Goal: Transaction & Acquisition: Purchase product/service

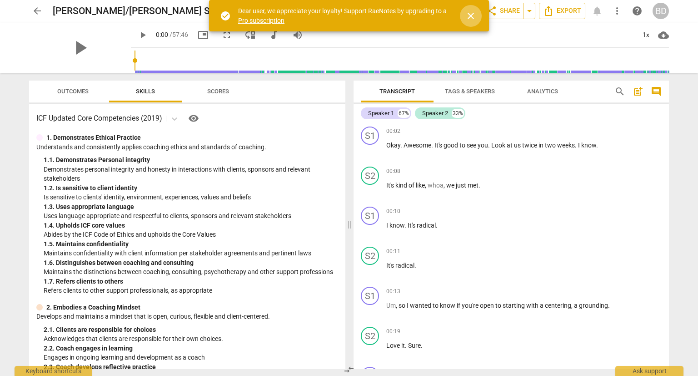
click at [471, 15] on span "close" at bounding box center [471, 15] width 11 height 11
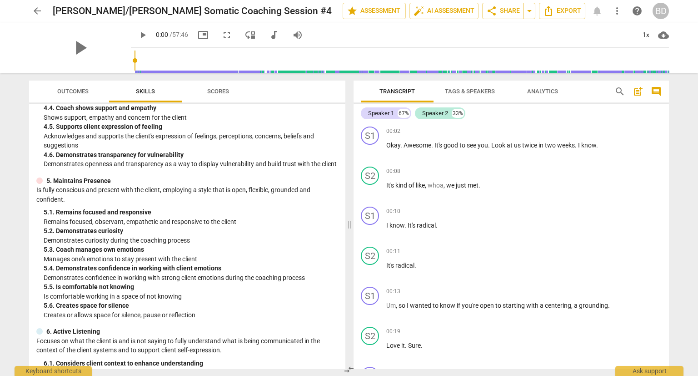
scroll to position [767, 0]
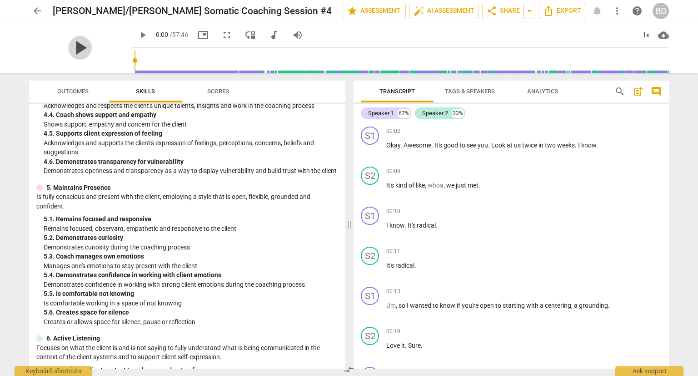
click at [71, 54] on span "play_arrow" at bounding box center [80, 48] width 24 height 24
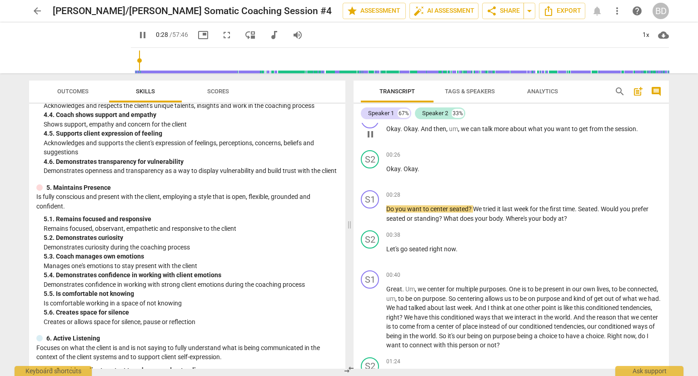
click at [620, 128] on span "session" at bounding box center [625, 128] width 21 height 7
click at [656, 92] on span "comment" at bounding box center [656, 91] width 11 height 11
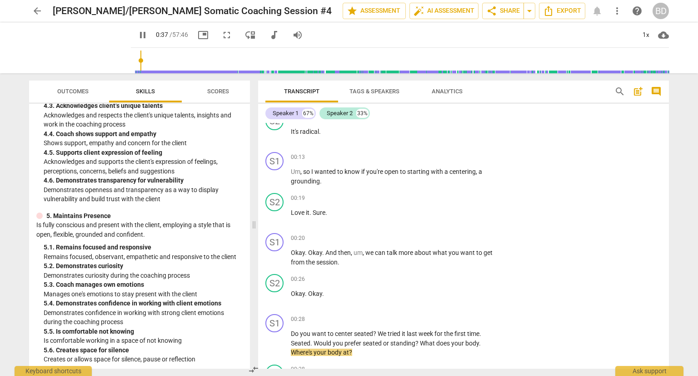
scroll to position [118, 0]
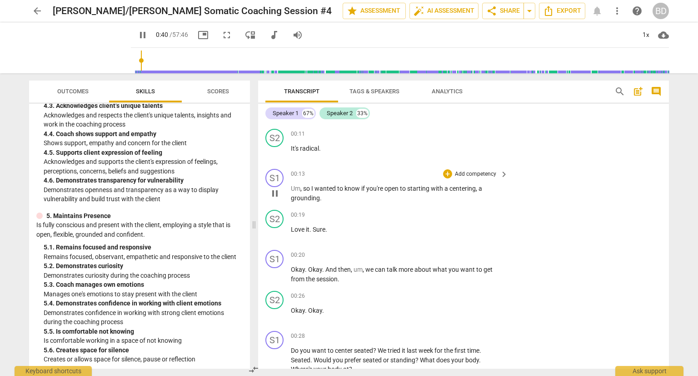
click at [466, 190] on span "centering" at bounding box center [463, 188] width 26 height 7
click at [636, 93] on span "post_add" at bounding box center [638, 91] width 11 height 11
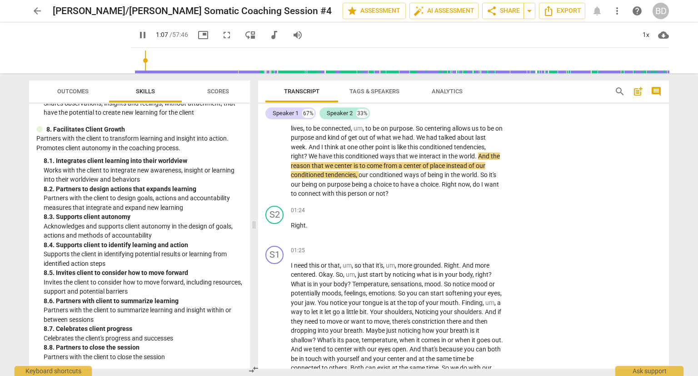
scroll to position [1687, 0]
click at [520, 9] on span "share Share" at bounding box center [503, 10] width 34 height 11
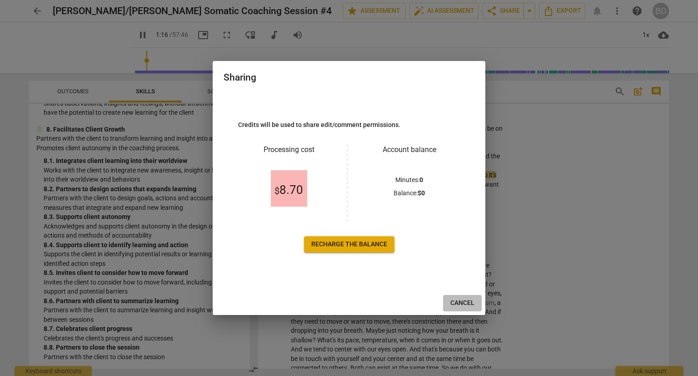
click at [469, 304] on span "Cancel" at bounding box center [463, 302] width 24 height 9
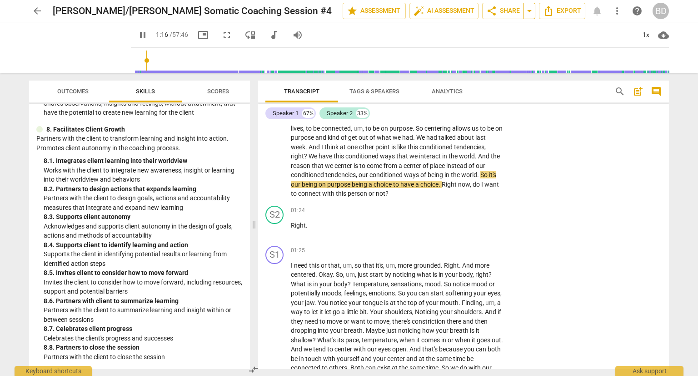
click at [533, 9] on span "arrow_drop_down" at bounding box center [529, 10] width 11 height 11
click at [554, 15] on icon "Export" at bounding box center [548, 10] width 11 height 11
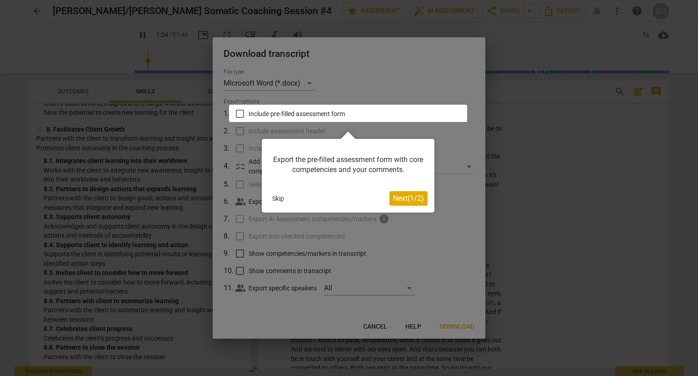
click at [405, 200] on span "Next ( 1 / 2 )" at bounding box center [408, 198] width 31 height 9
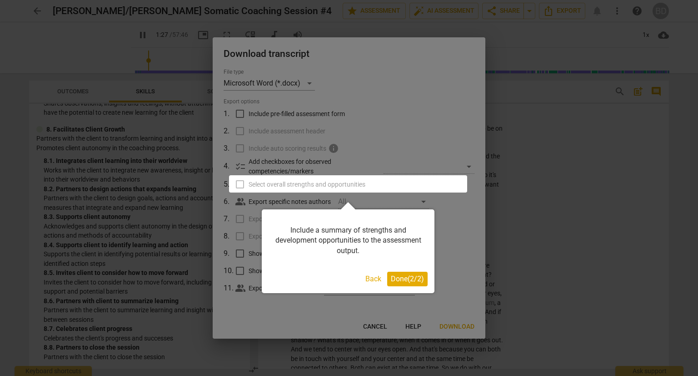
click at [398, 283] on span "Done ( 2 / 2 )" at bounding box center [407, 278] width 33 height 9
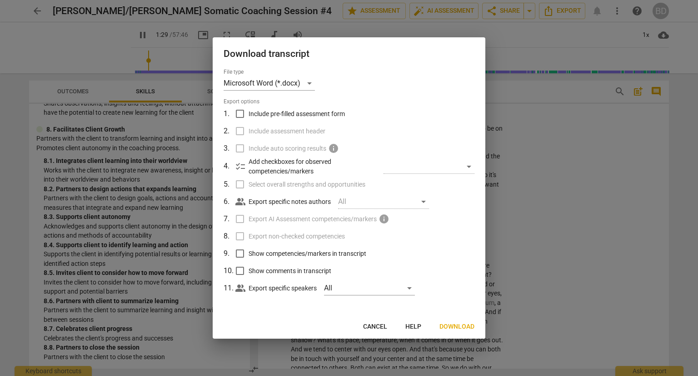
type input "89"
click at [238, 110] on input "Include pre-filled assessment form" at bounding box center [239, 113] width 17 height 17
checkbox input "true"
type input "90"
click at [238, 110] on input "Include pre-filled assessment form" at bounding box center [239, 113] width 17 height 17
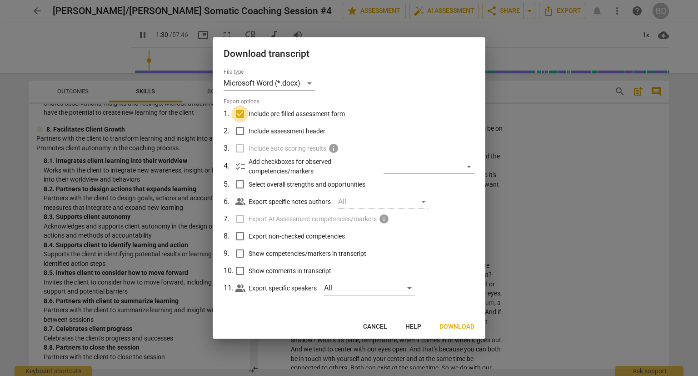
checkbox input "false"
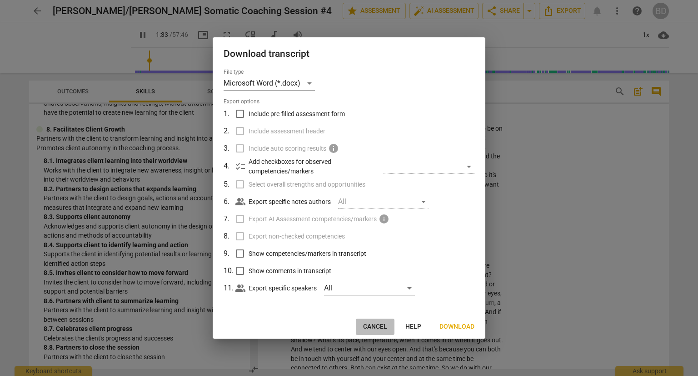
click at [383, 322] on span "Cancel" at bounding box center [375, 326] width 24 height 9
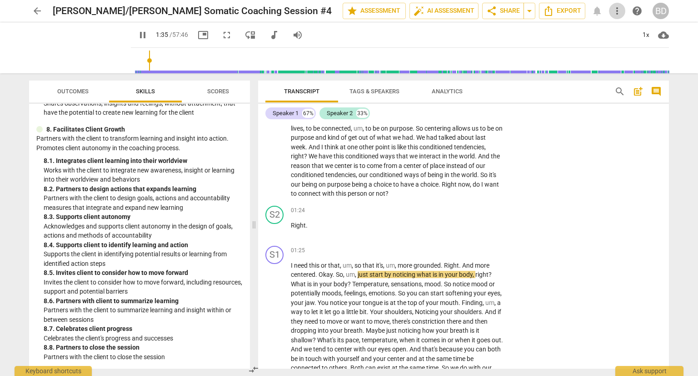
click at [618, 12] on span "more_vert" at bounding box center [617, 10] width 11 height 11
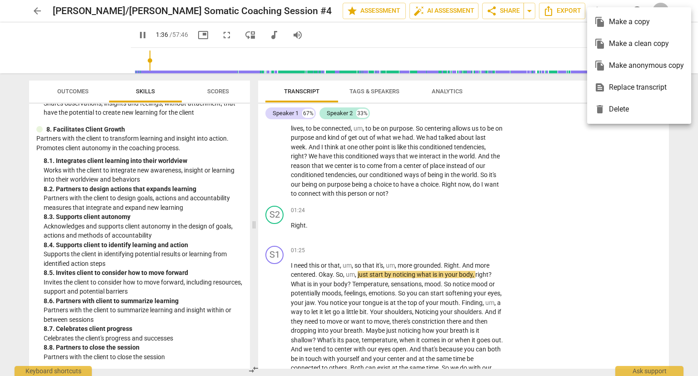
click at [534, 201] on div at bounding box center [349, 188] width 698 height 376
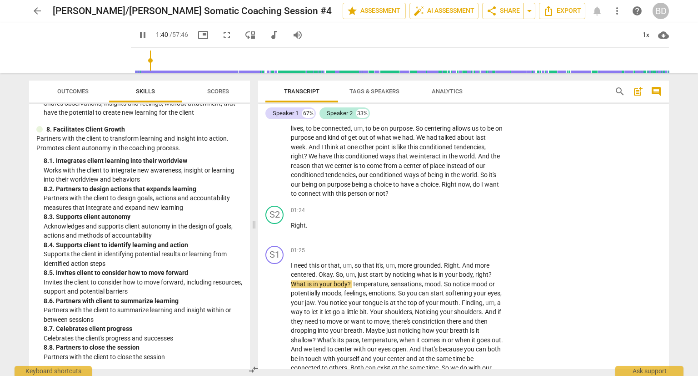
type input "100"
click at [36, 10] on span "arrow_back" at bounding box center [37, 10] width 11 height 11
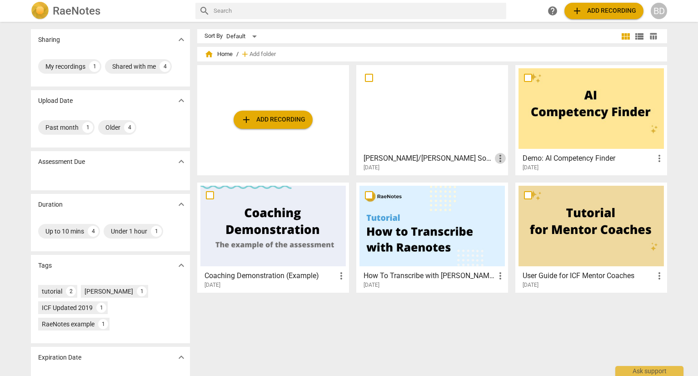
click at [501, 158] on span "more_vert" at bounding box center [500, 158] width 11 height 11
click at [369, 360] on div at bounding box center [349, 188] width 698 height 376
click at [660, 10] on div "BD" at bounding box center [659, 11] width 16 height 16
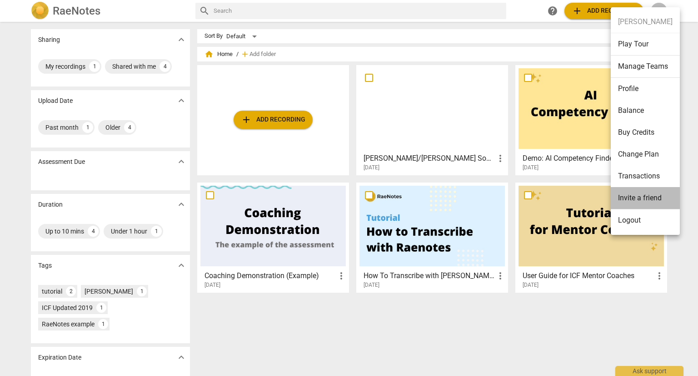
click at [647, 199] on li "Invite a friend" at bounding box center [645, 198] width 69 height 22
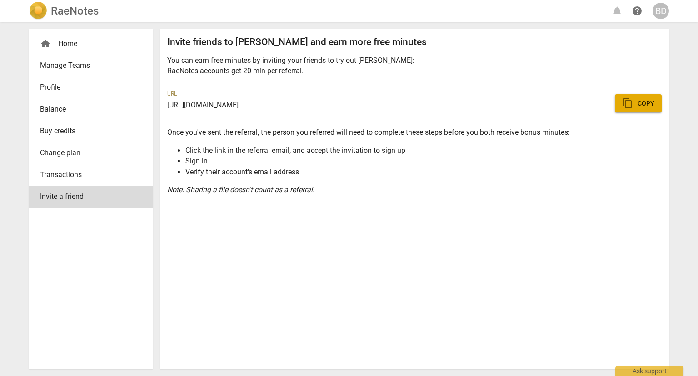
click at [659, 19] on div "BD" at bounding box center [661, 11] width 16 height 16
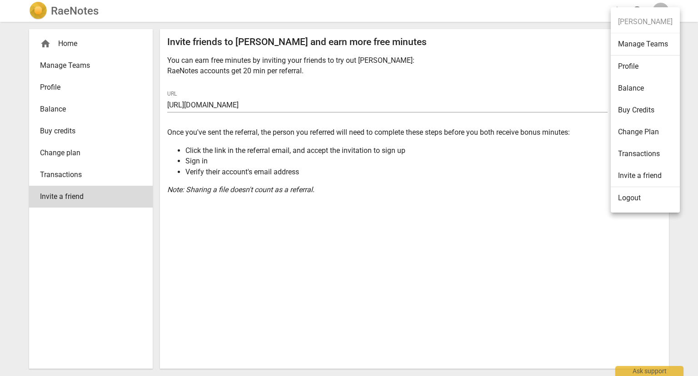
click at [536, 211] on div at bounding box center [349, 188] width 698 height 376
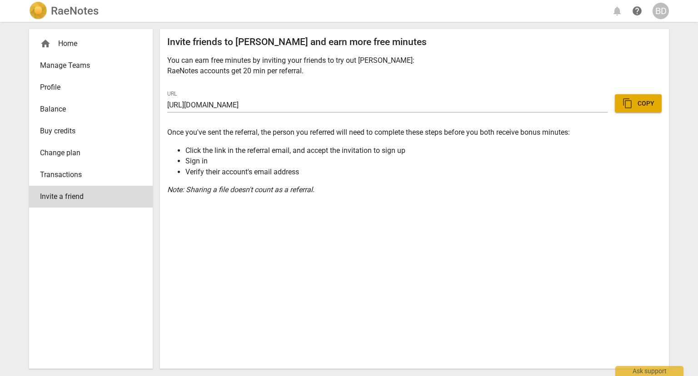
click at [70, 10] on h2 "RaeNotes" at bounding box center [75, 11] width 48 height 13
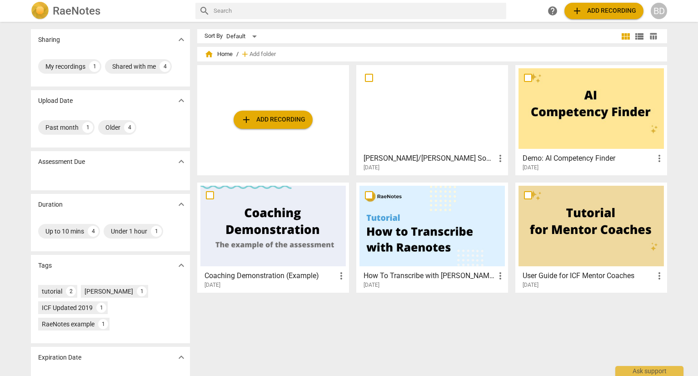
click at [663, 13] on div "BD" at bounding box center [659, 11] width 16 height 16
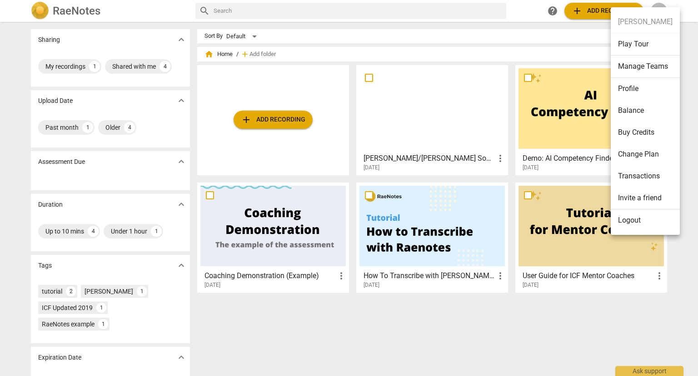
click at [634, 90] on li "Profile" at bounding box center [645, 89] width 69 height 22
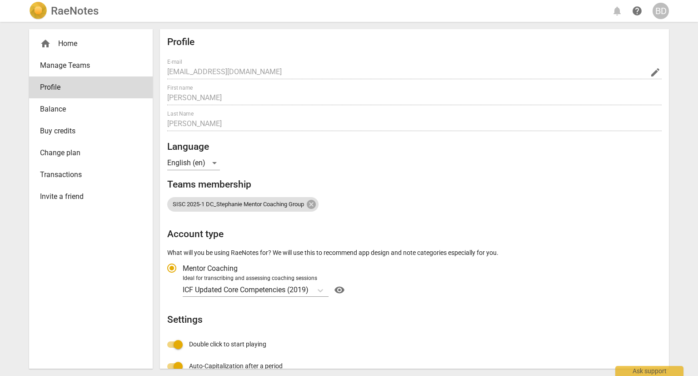
radio input "false"
click at [271, 201] on span "SISC 2025-1 DC_Stephanie Mentor Coaching Group" at bounding box center [238, 204] width 142 height 7
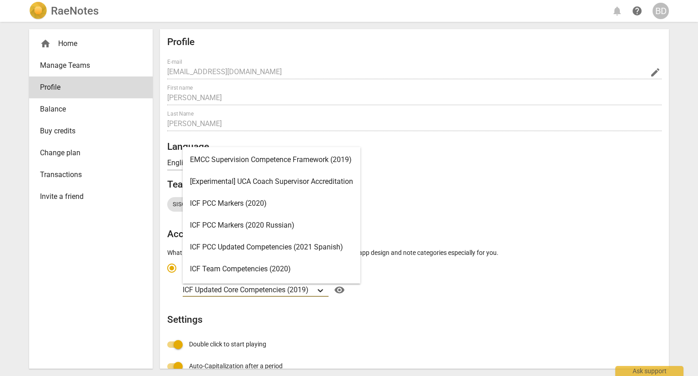
click at [323, 289] on icon "Account type" at bounding box center [320, 290] width 5 height 3
click at [0, 0] on input "Ideal for transcribing and assessing coaching sessions 16 results available. Us…" at bounding box center [0, 0] width 0 height 0
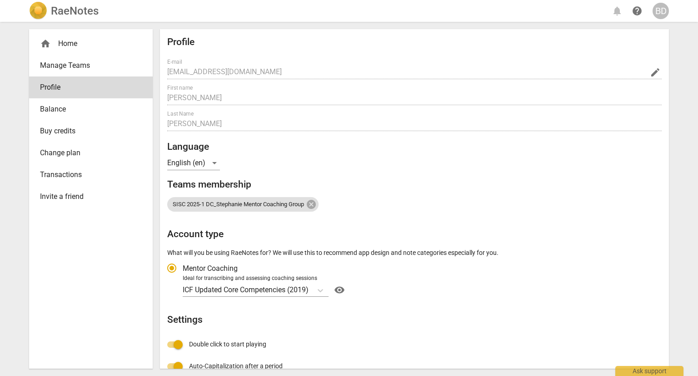
click at [446, 177] on div "Profile E-mail [EMAIL_ADDRESS][DOMAIN_NAME] edit First name [PERSON_NAME] Last …" at bounding box center [414, 261] width 495 height 450
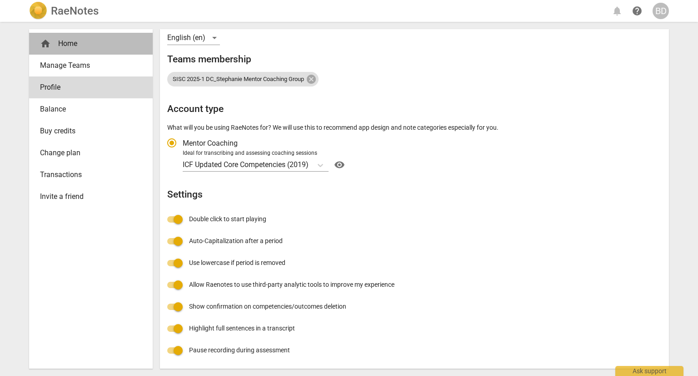
click at [63, 42] on div "home Home" at bounding box center [87, 43] width 95 height 11
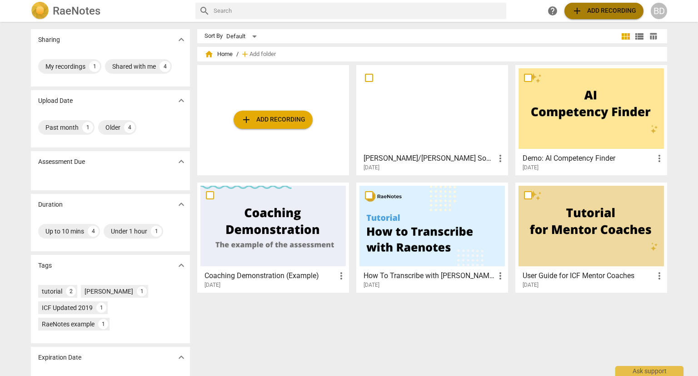
click at [610, 7] on span "add Add recording" at bounding box center [604, 10] width 65 height 11
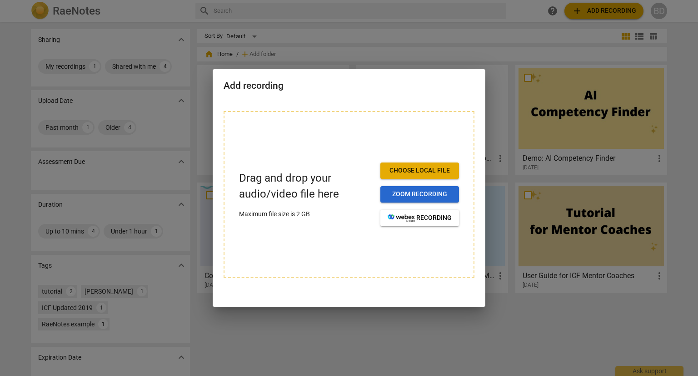
click at [427, 194] on span "Zoom recording" at bounding box center [420, 194] width 64 height 9
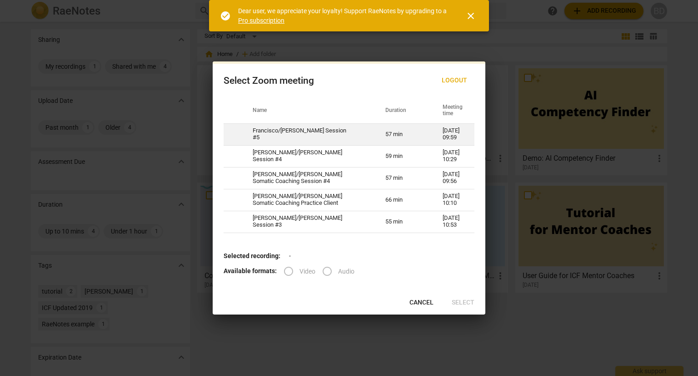
click at [334, 136] on td "Francisco/[PERSON_NAME] Session #5" at bounding box center [308, 134] width 133 height 22
radio input "true"
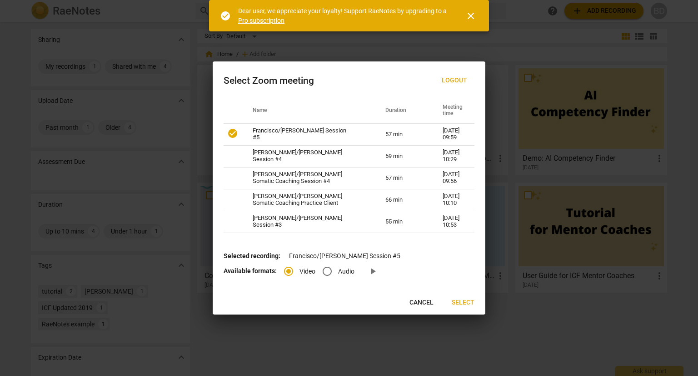
click at [466, 301] on span "Select" at bounding box center [463, 302] width 23 height 9
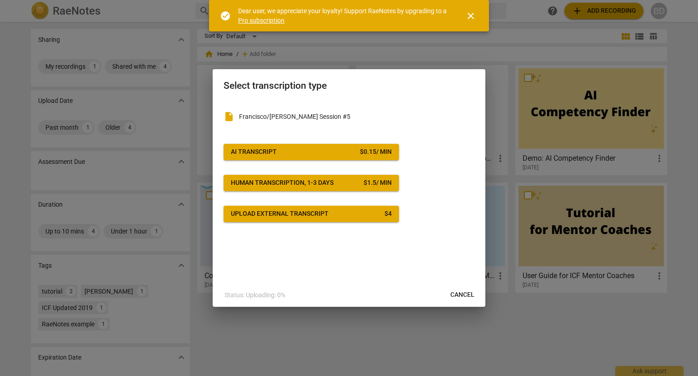
click at [302, 150] on span "AI Transcript $ 0.15 / min" at bounding box center [311, 151] width 161 height 9
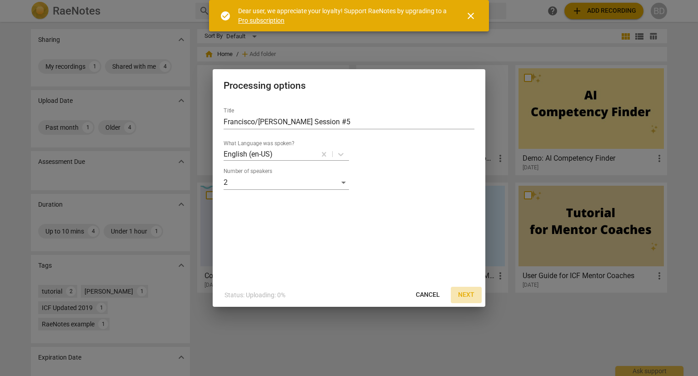
click at [466, 294] on span "Next" at bounding box center [466, 294] width 16 height 9
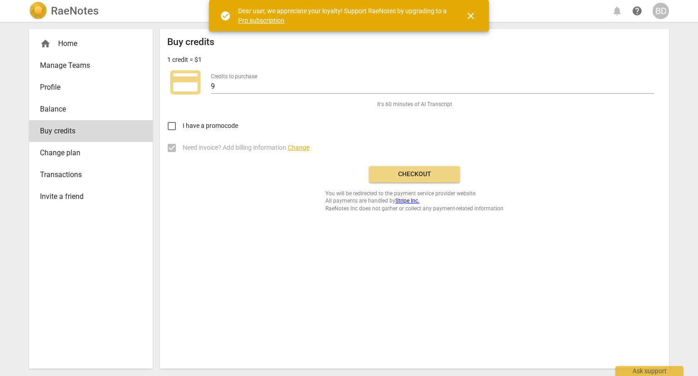
click at [417, 178] on span "Checkout" at bounding box center [414, 174] width 76 height 9
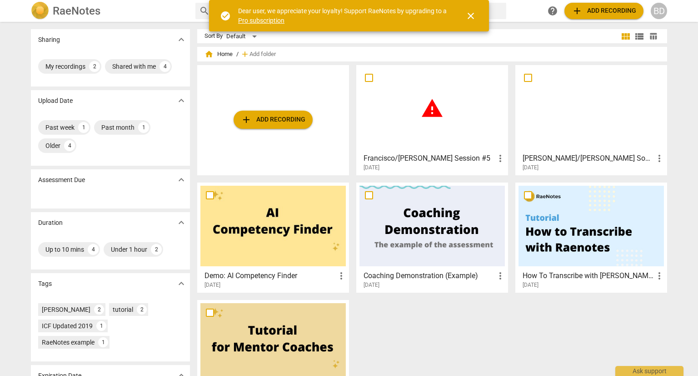
click at [471, 12] on span "close" at bounding box center [471, 15] width 11 height 11
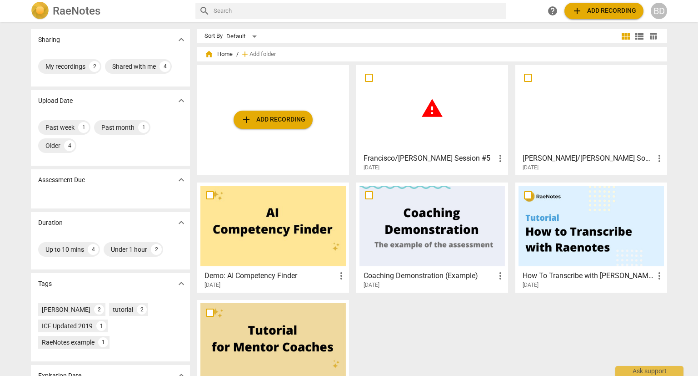
click at [498, 158] on span "more_vert" at bounding box center [500, 158] width 11 height 11
click at [424, 105] on div at bounding box center [349, 188] width 698 height 376
